Goal: Check status: Check status

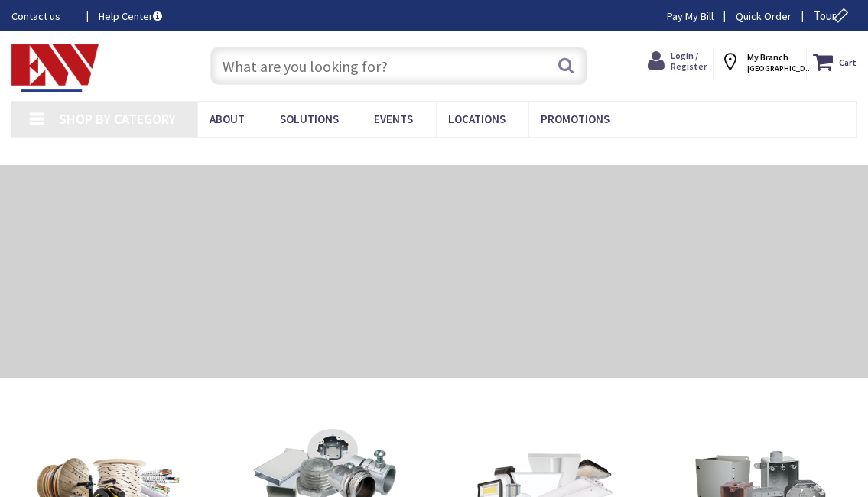
click at [691, 54] on span "Login / Register" at bounding box center [689, 61] width 36 height 22
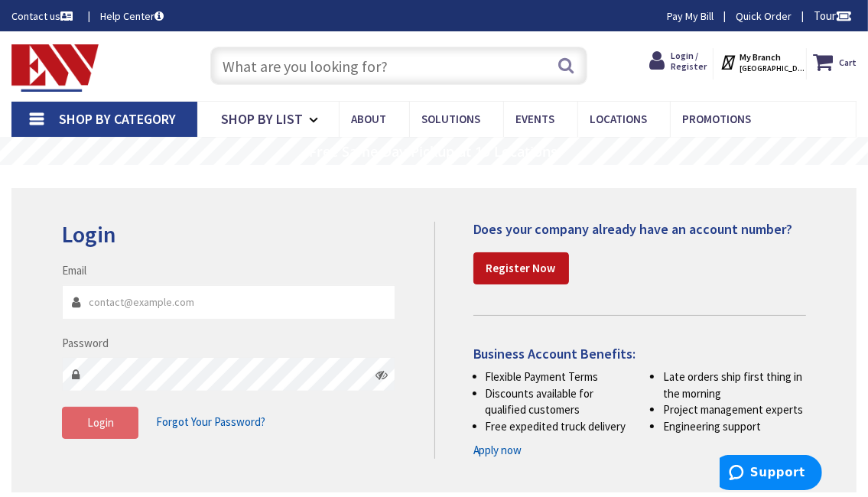
type input "[EMAIL_ADDRESS][DOMAIN_NAME]"
click at [112, 423] on span "Login" at bounding box center [100, 422] width 27 height 15
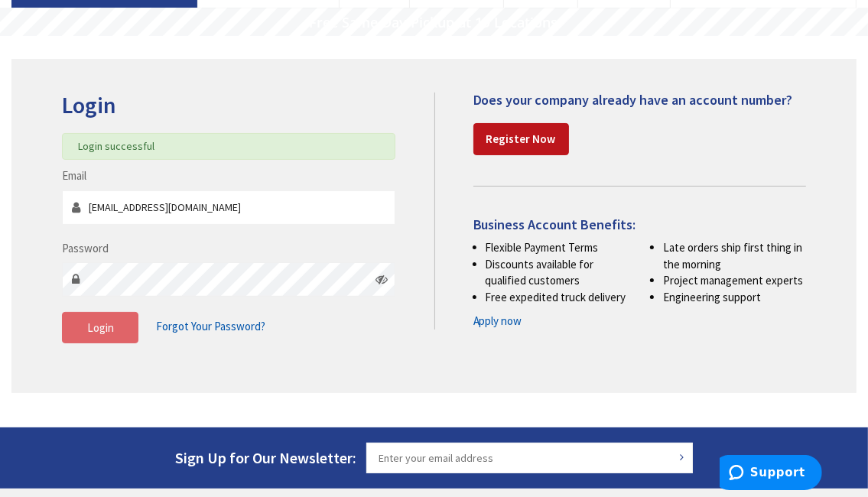
scroll to position [153, 0]
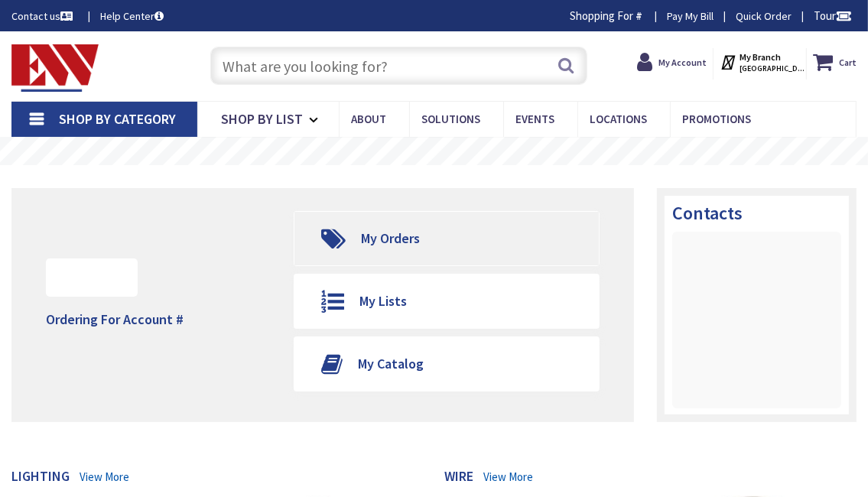
click at [406, 234] on span "My Orders" at bounding box center [390, 239] width 59 height 18
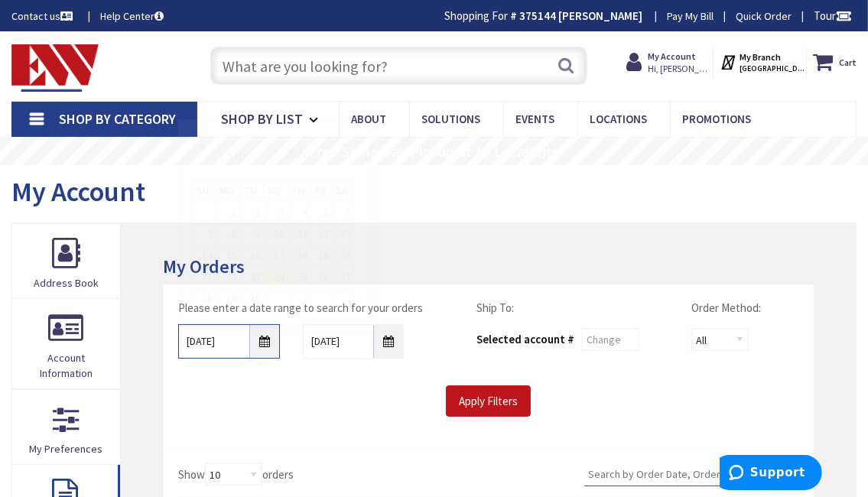
click at [263, 340] on input "9/24/2025" at bounding box center [229, 341] width 102 height 34
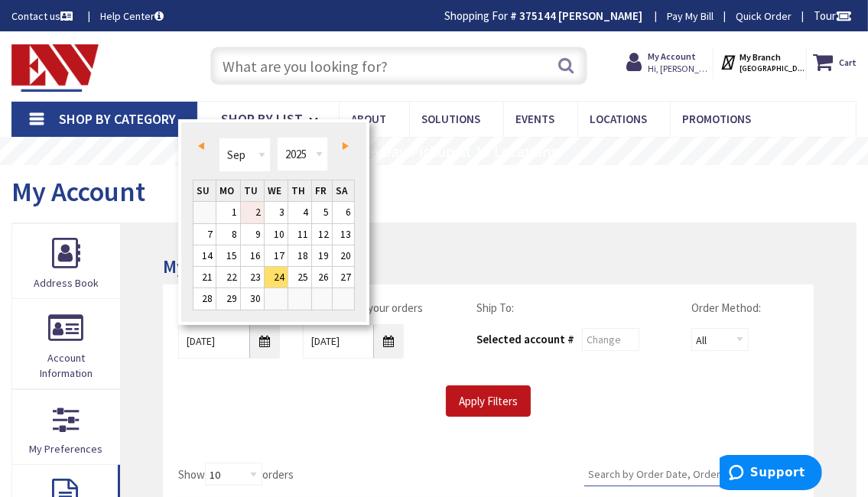
click at [249, 209] on link "2" at bounding box center [252, 212] width 23 height 21
type input "09/02/2025"
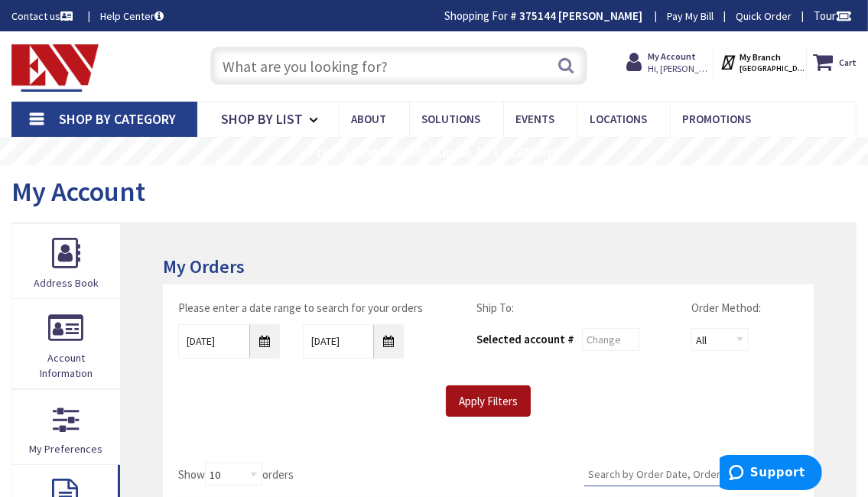
click at [492, 398] on input "Apply Filters" at bounding box center [488, 402] width 85 height 32
click at [500, 406] on input "Apply Filters" at bounding box center [488, 402] width 85 height 32
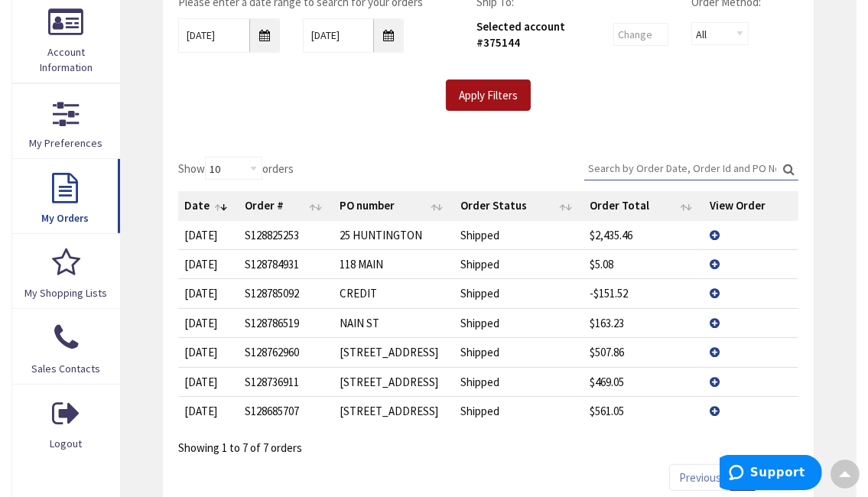
scroll to position [383, 0]
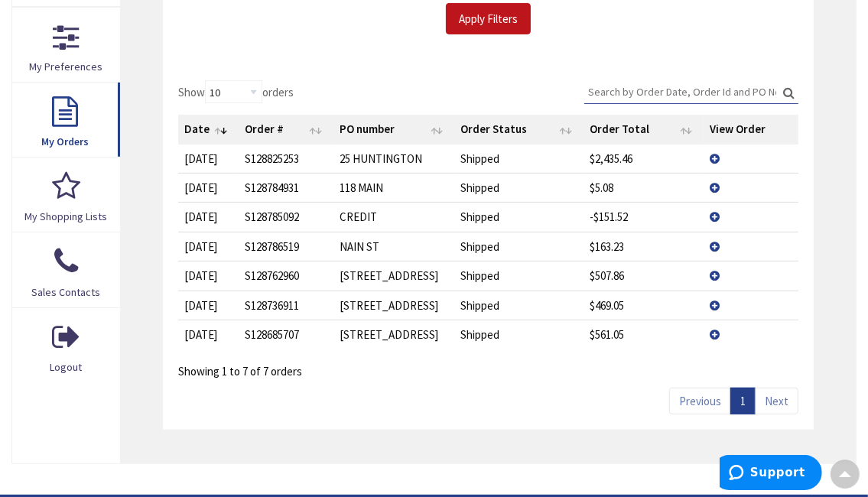
click at [716, 158] on td "View Details" at bounding box center [751, 159] width 95 height 28
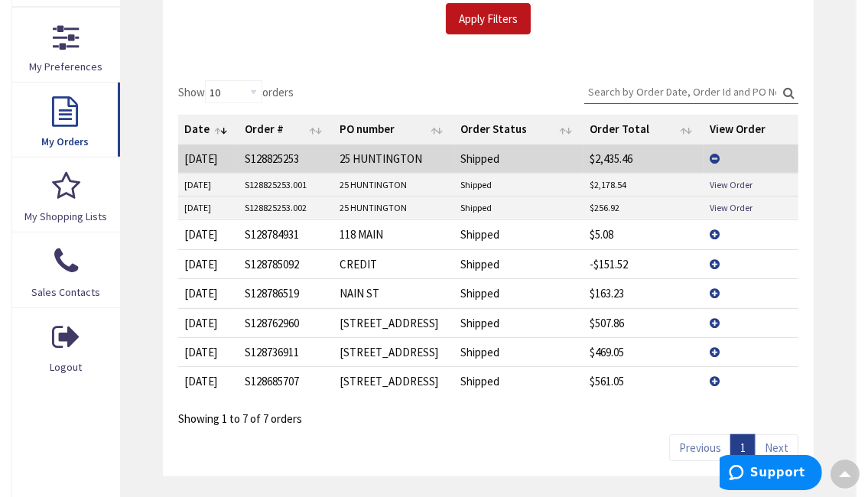
click at [716, 158] on td "View Details" at bounding box center [751, 159] width 95 height 28
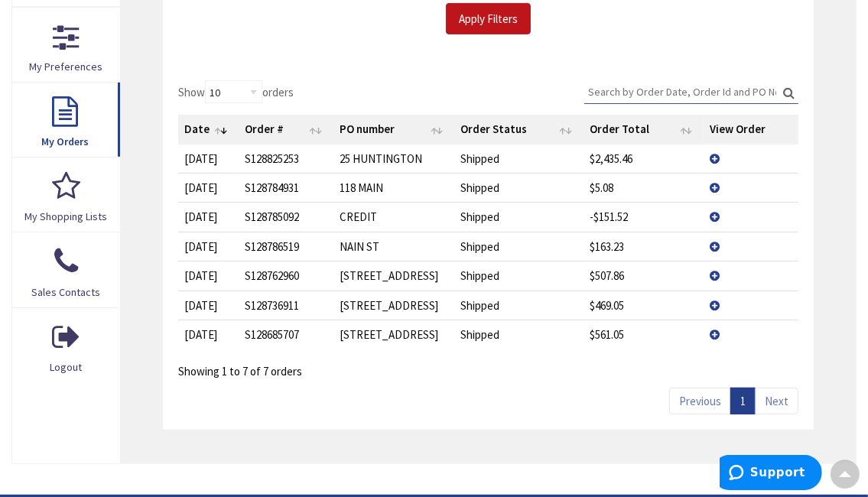
click at [716, 158] on td "View Details" at bounding box center [751, 159] width 95 height 28
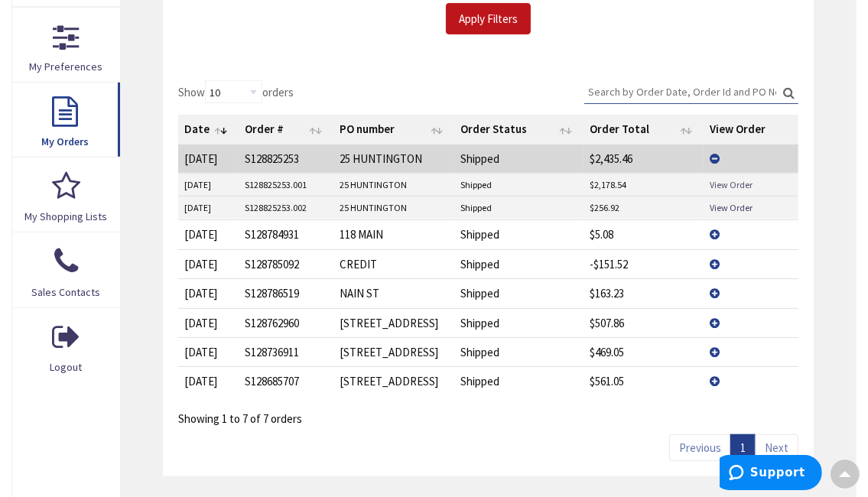
click at [721, 184] on link "View Order" at bounding box center [731, 184] width 43 height 13
click at [734, 210] on link "View Order" at bounding box center [731, 207] width 43 height 13
click at [715, 159] on td "View Details" at bounding box center [751, 159] width 95 height 28
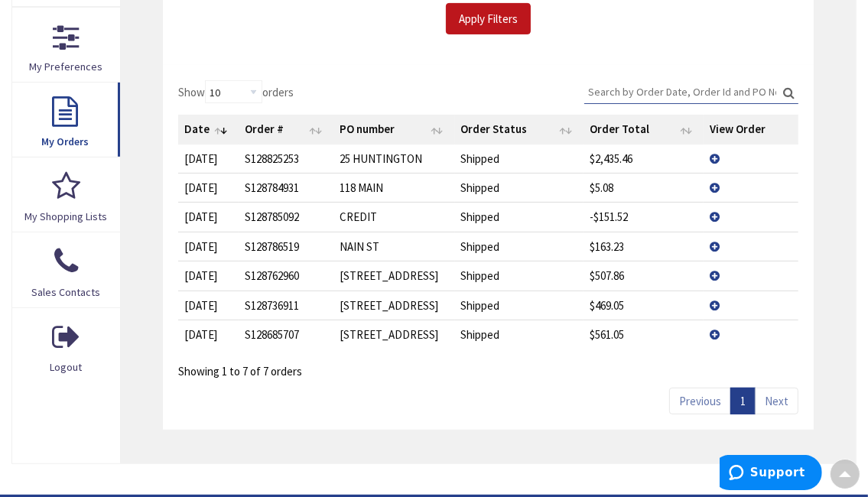
click at [715, 158] on td "View Details" at bounding box center [751, 159] width 95 height 28
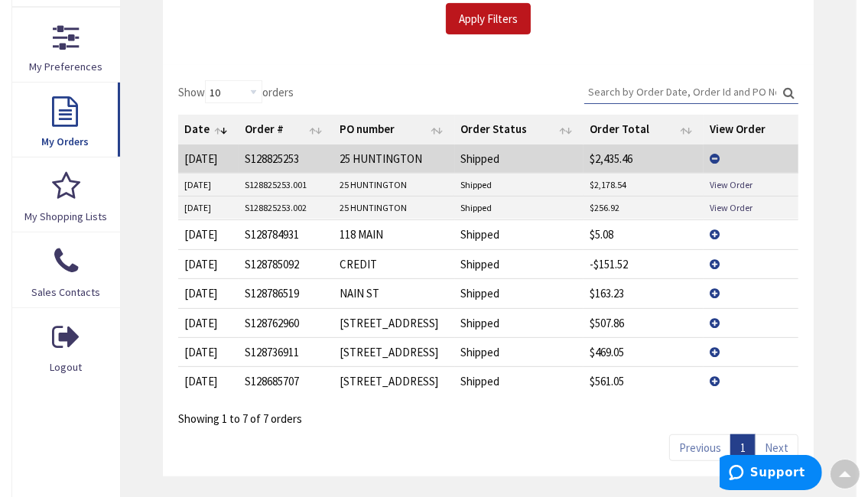
click at [715, 158] on td "View Details" at bounding box center [751, 159] width 95 height 28
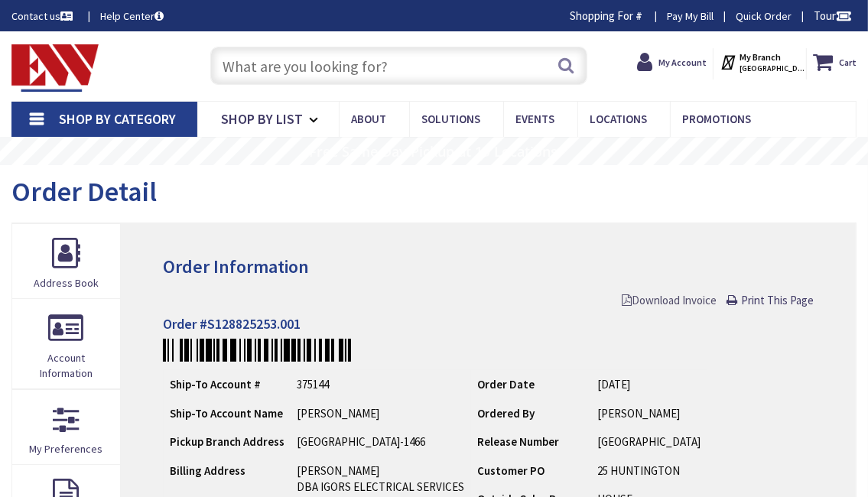
click at [683, 299] on span "Download Invoice" at bounding box center [669, 300] width 95 height 15
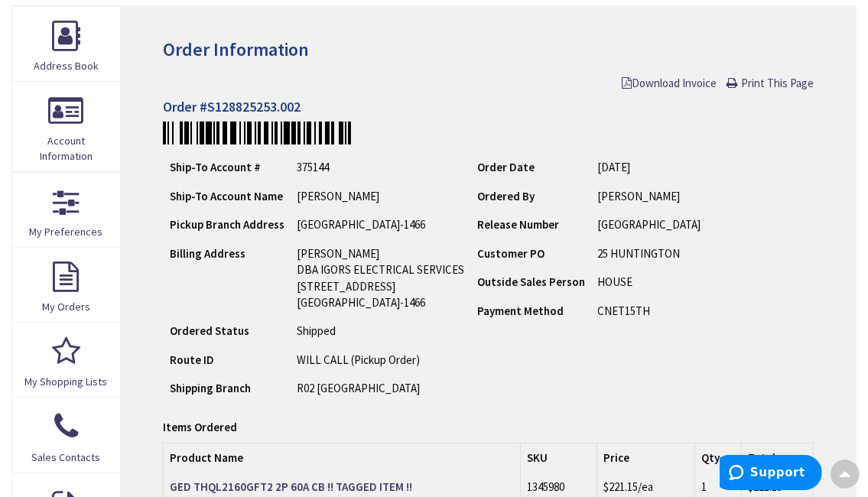
scroll to position [153, 0]
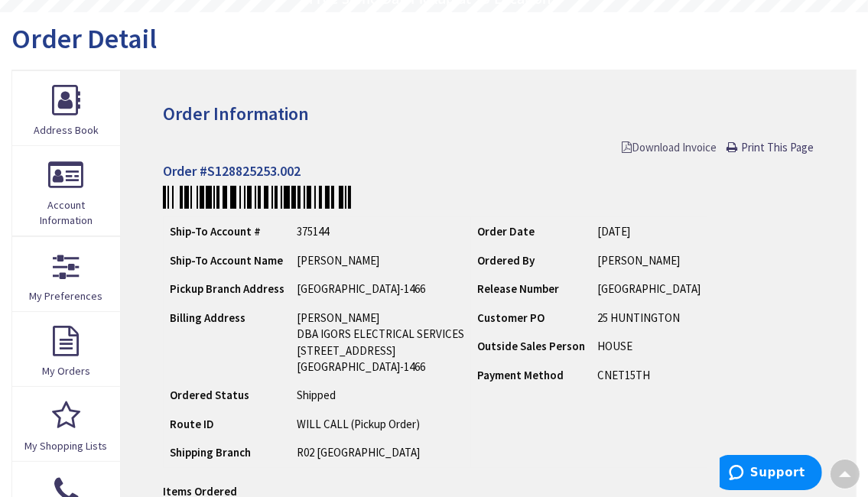
click at [667, 144] on span "Download Invoice" at bounding box center [669, 147] width 95 height 15
